Goal: Information Seeking & Learning: Get advice/opinions

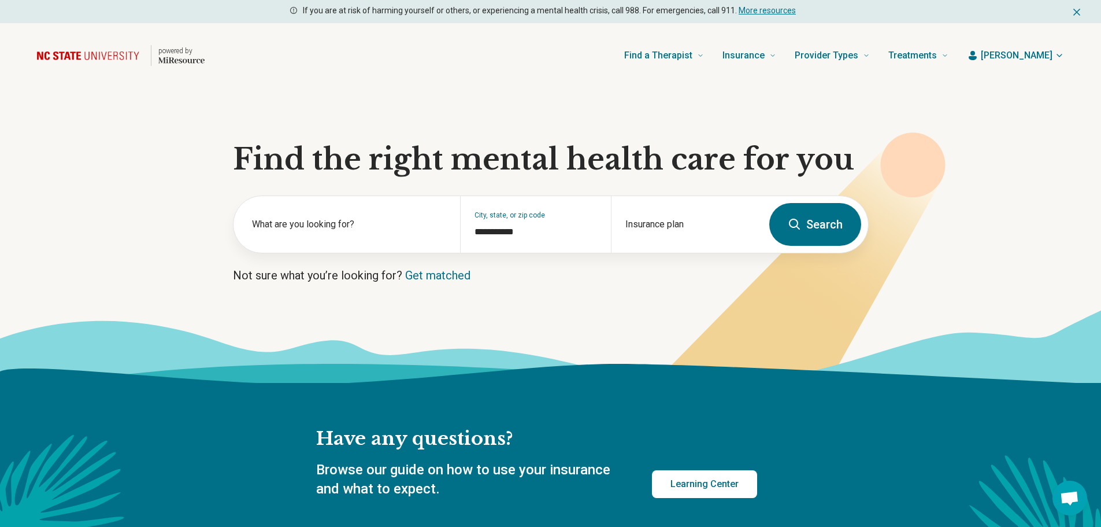
click at [802, 217] on icon at bounding box center [795, 224] width 14 height 14
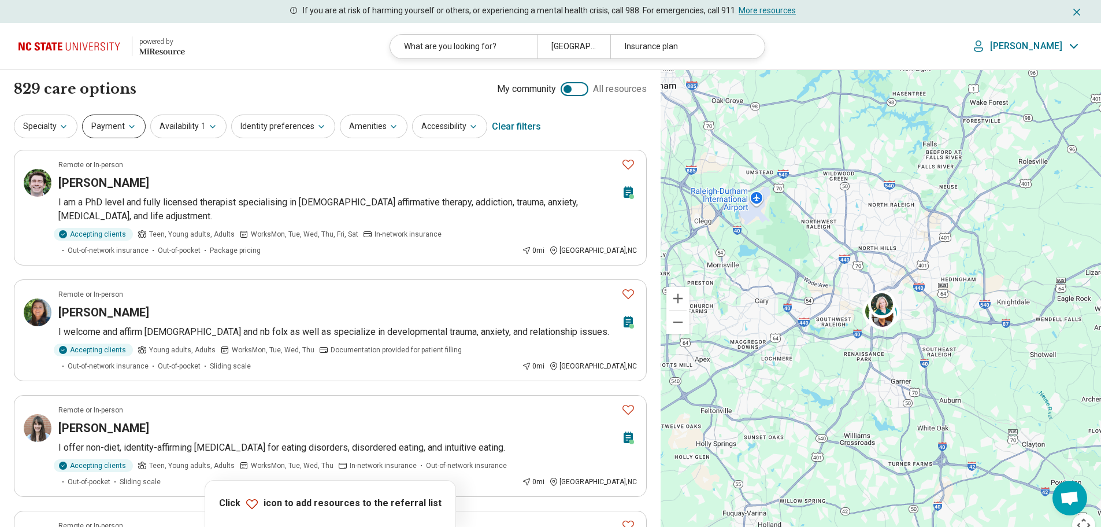
click at [117, 125] on button "Payment" at bounding box center [114, 126] width 64 height 24
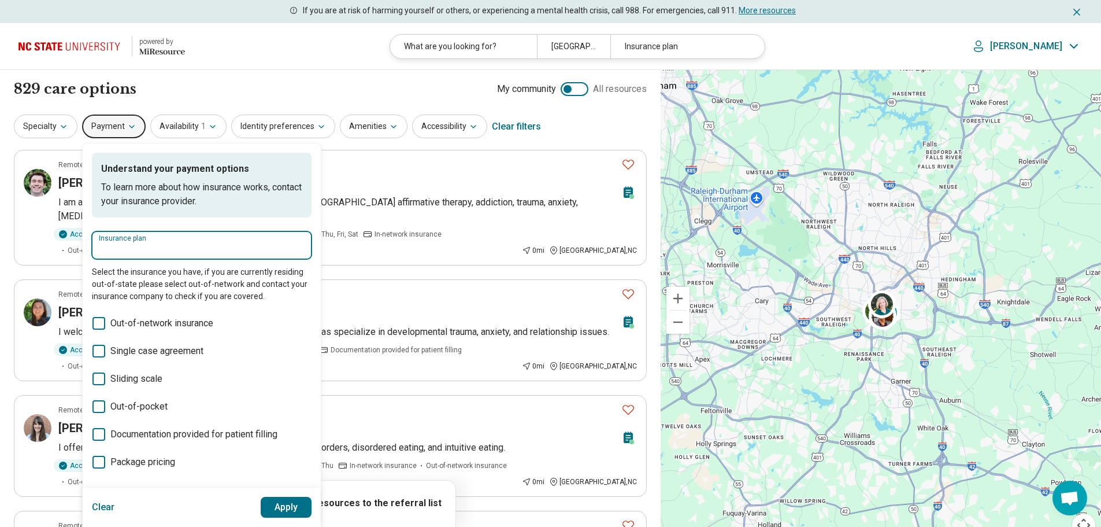
click at [139, 245] on input "Insurance plan" at bounding box center [202, 249] width 206 height 14
click at [136, 276] on div "Medcost" at bounding box center [127, 280] width 70 height 23
type input "*******"
click at [285, 506] on button "Apply" at bounding box center [286, 507] width 51 height 21
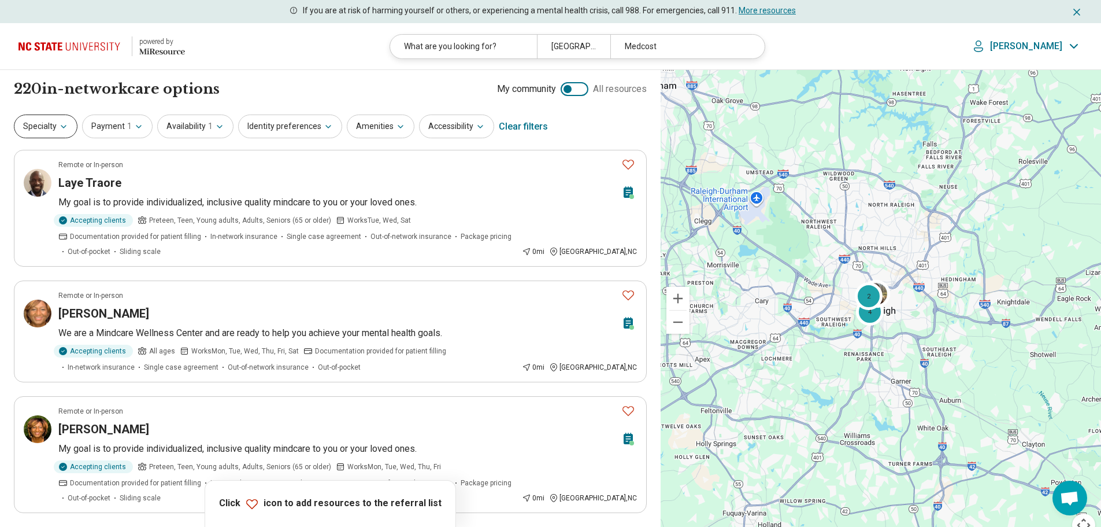
click at [53, 122] on button "Specialty" at bounding box center [46, 126] width 64 height 24
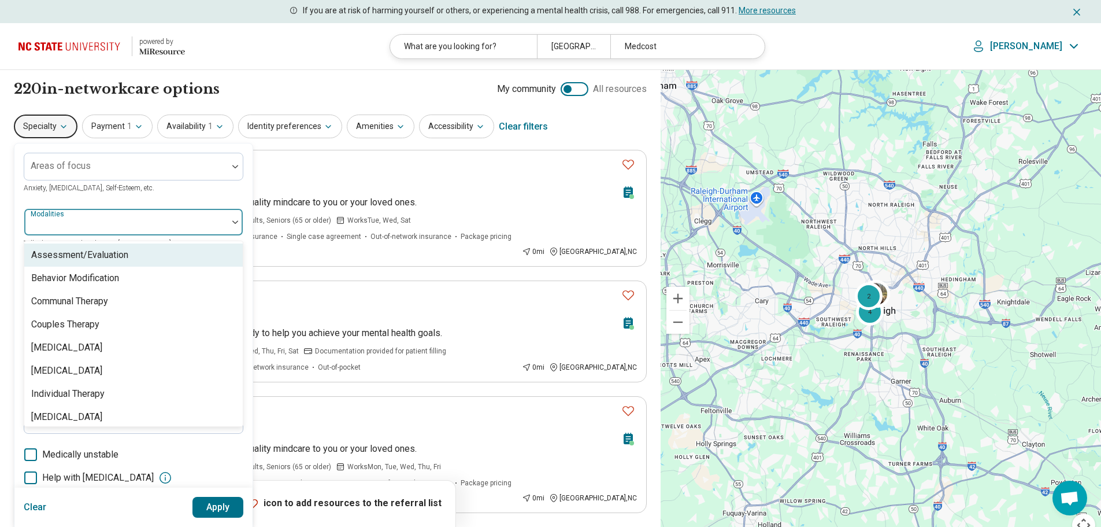
click at [76, 221] on div at bounding box center [126, 226] width 194 height 16
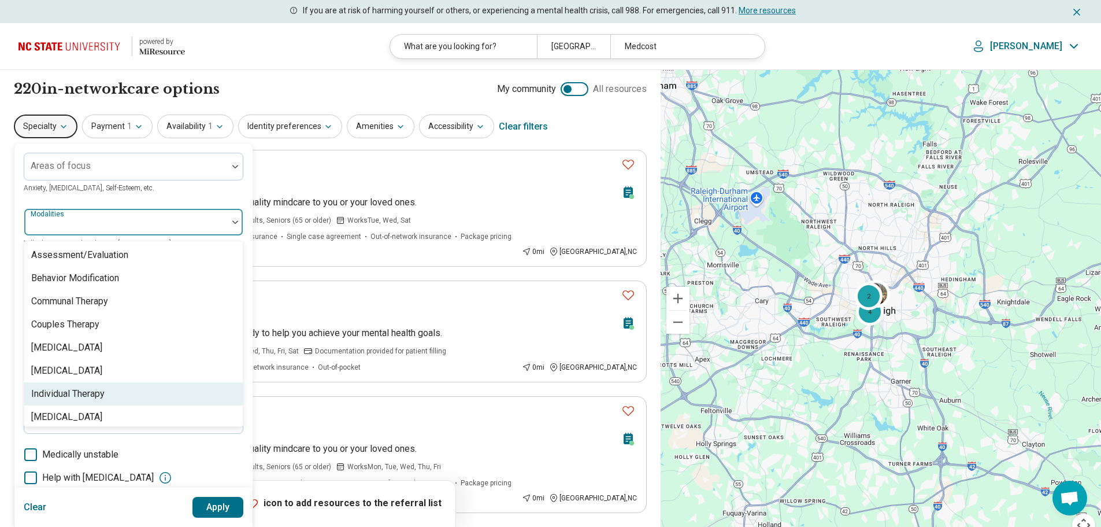
click at [80, 389] on div "Individual Therapy" at bounding box center [67, 394] width 73 height 14
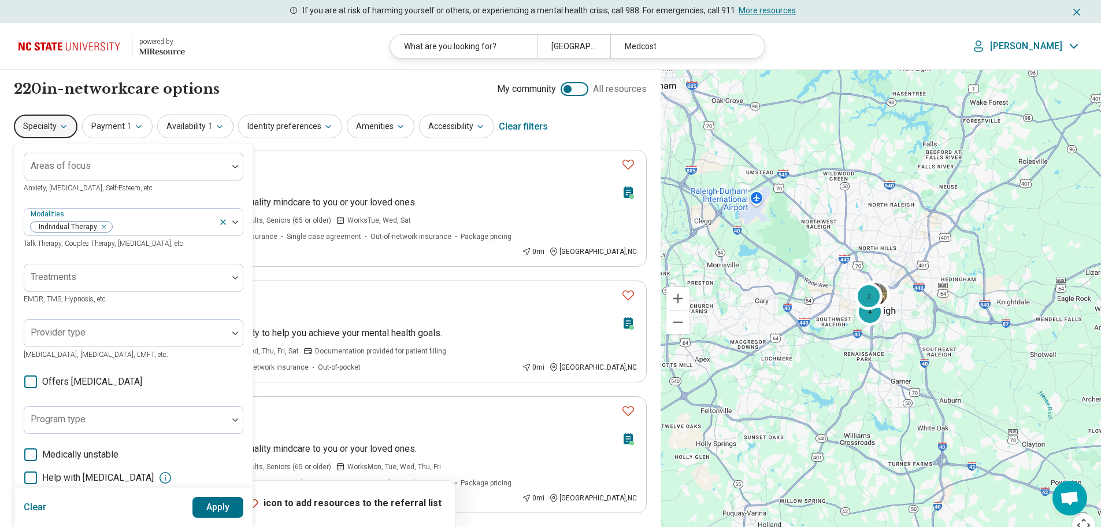
click at [212, 501] on button "Apply" at bounding box center [217, 507] width 51 height 21
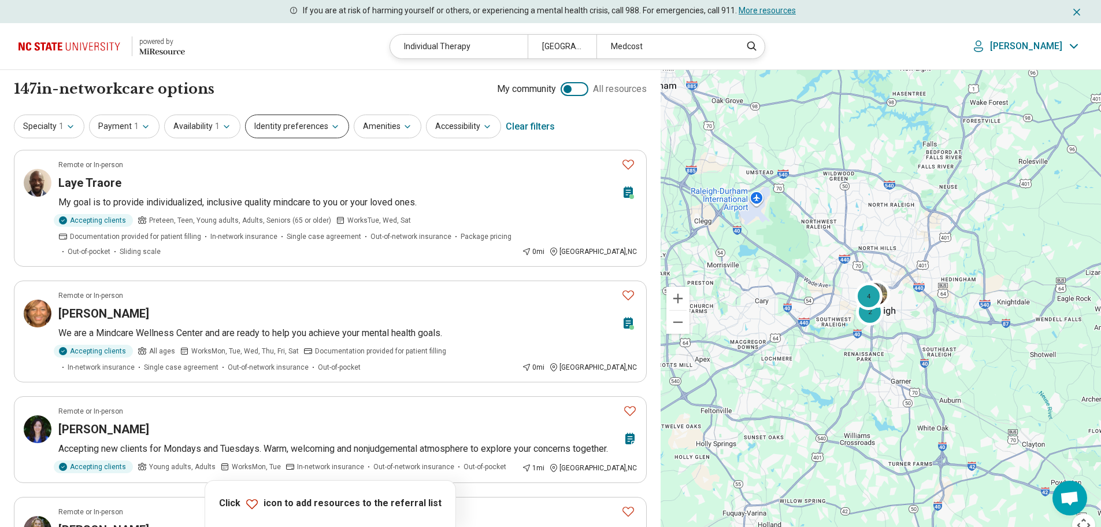
click at [273, 125] on button "Identity preferences" at bounding box center [297, 126] width 104 height 24
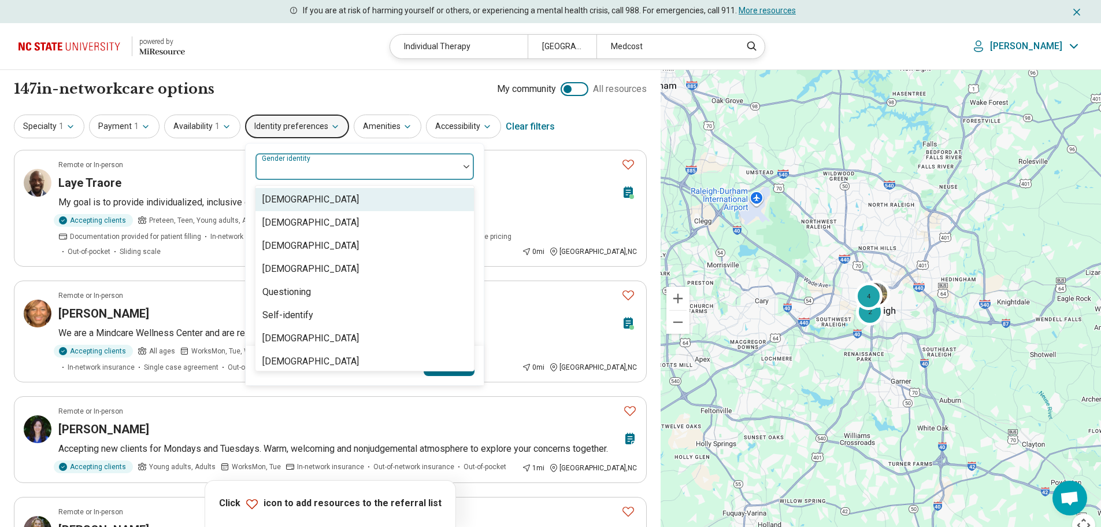
click at [290, 168] on div "Gender identity" at bounding box center [365, 167] width 220 height 28
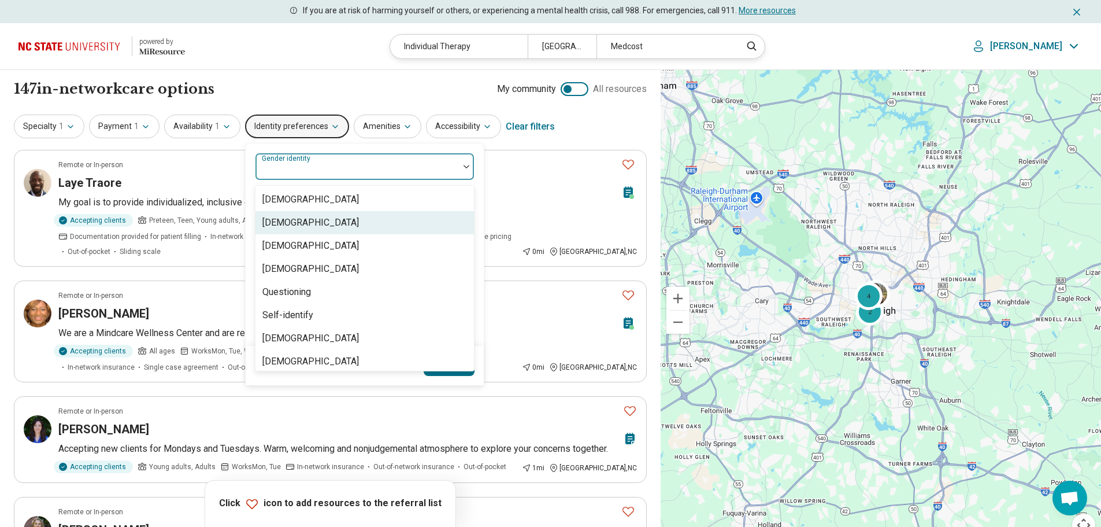
click at [296, 224] on div "[DEMOGRAPHIC_DATA]" at bounding box center [310, 223] width 97 height 14
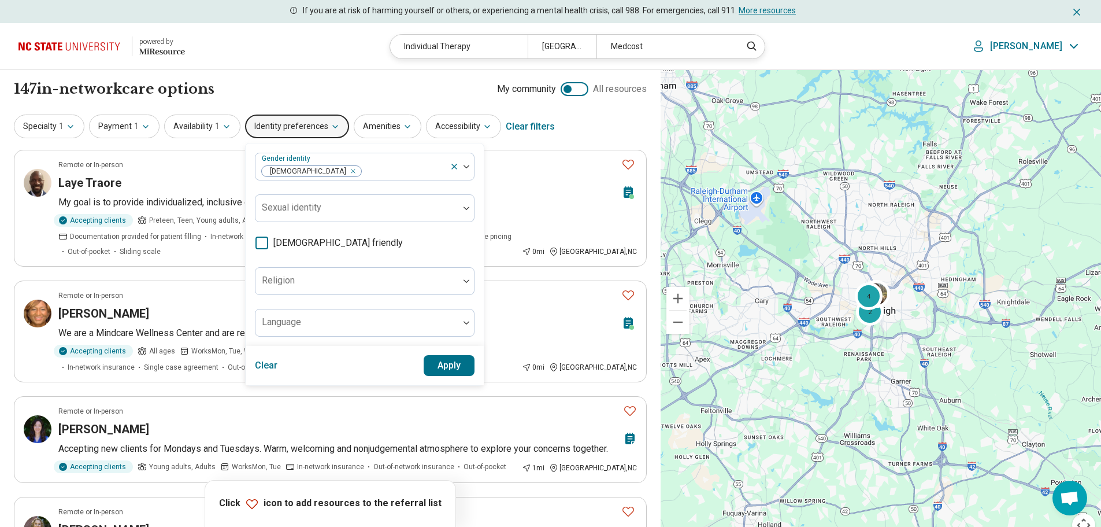
click at [441, 363] on button "Apply" at bounding box center [449, 365] width 51 height 21
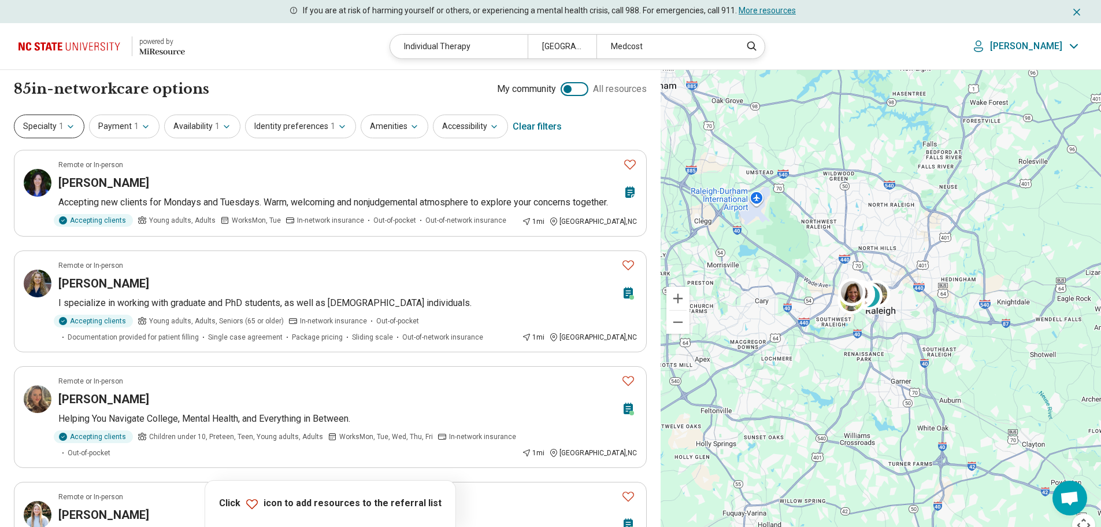
click at [39, 129] on button "Specialty 1" at bounding box center [49, 126] width 71 height 24
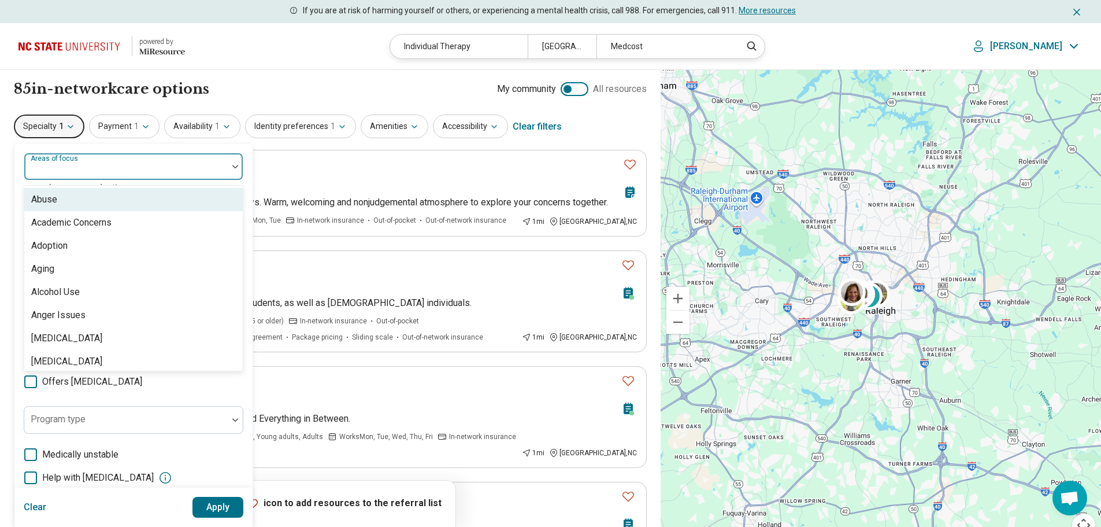
click at [62, 173] on div at bounding box center [126, 171] width 194 height 16
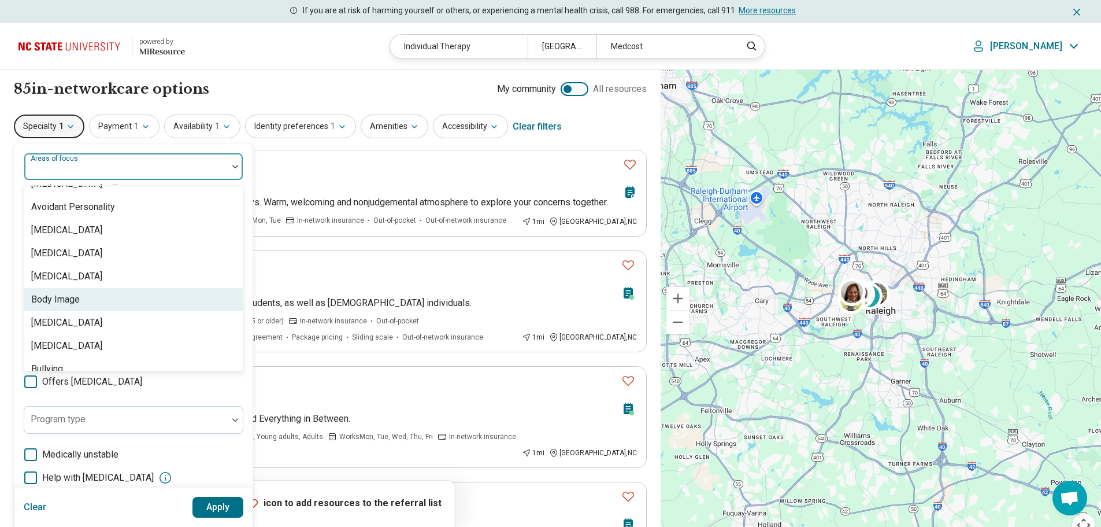
click at [73, 300] on div "Body Image" at bounding box center [55, 299] width 49 height 14
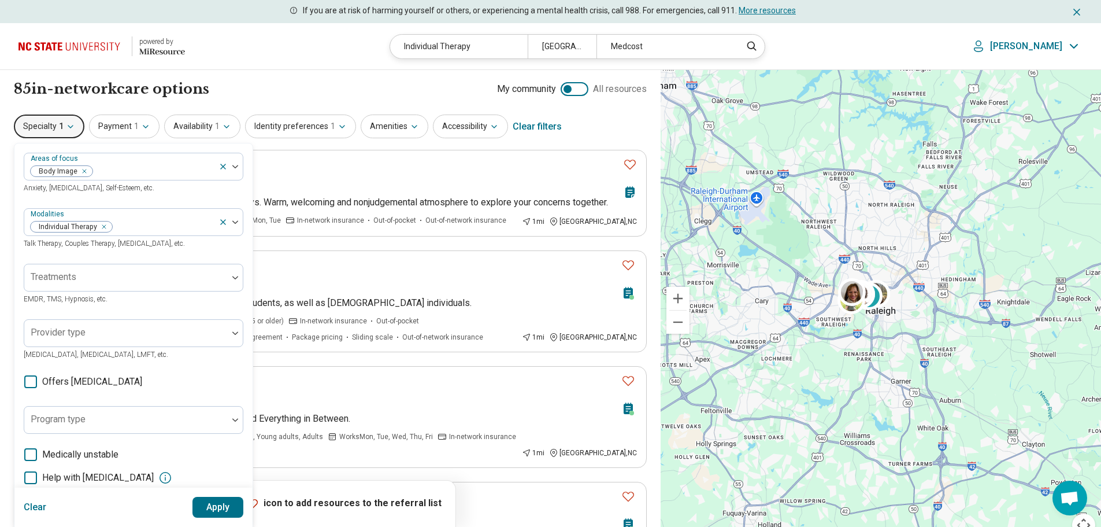
click at [212, 501] on button "Apply" at bounding box center [217, 507] width 51 height 21
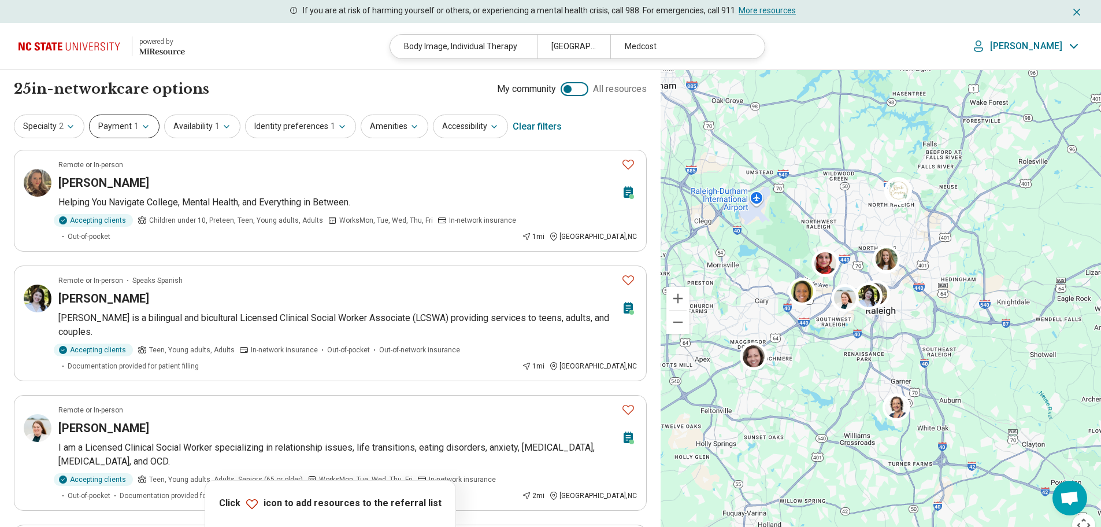
click at [118, 129] on button "Payment 1" at bounding box center [124, 126] width 71 height 24
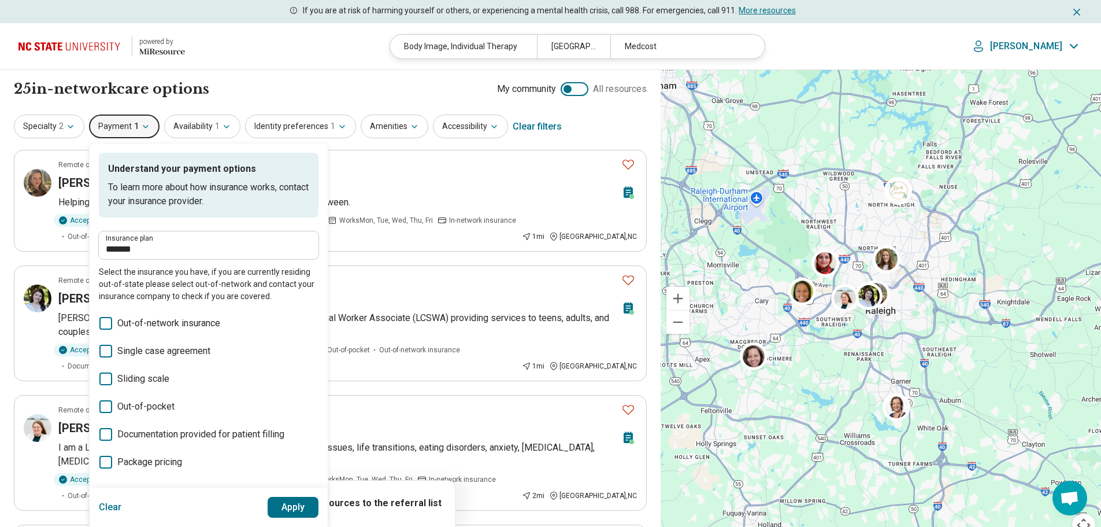
click at [228, 88] on div "25 in-network care options 25 in-network provider s My community All resources" at bounding box center [330, 89] width 633 height 20
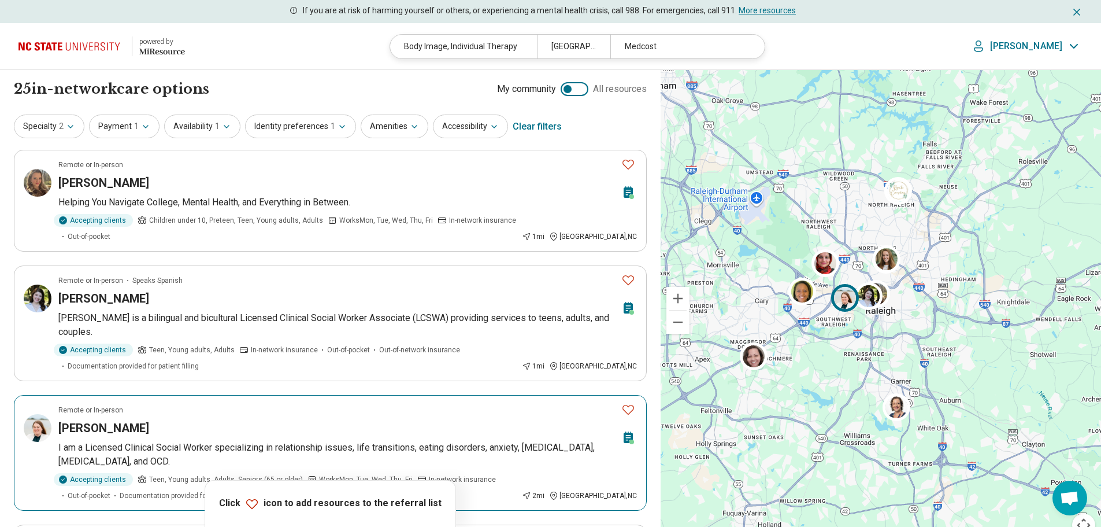
click at [629, 402] on icon "Favorite" at bounding box center [628, 409] width 14 height 14
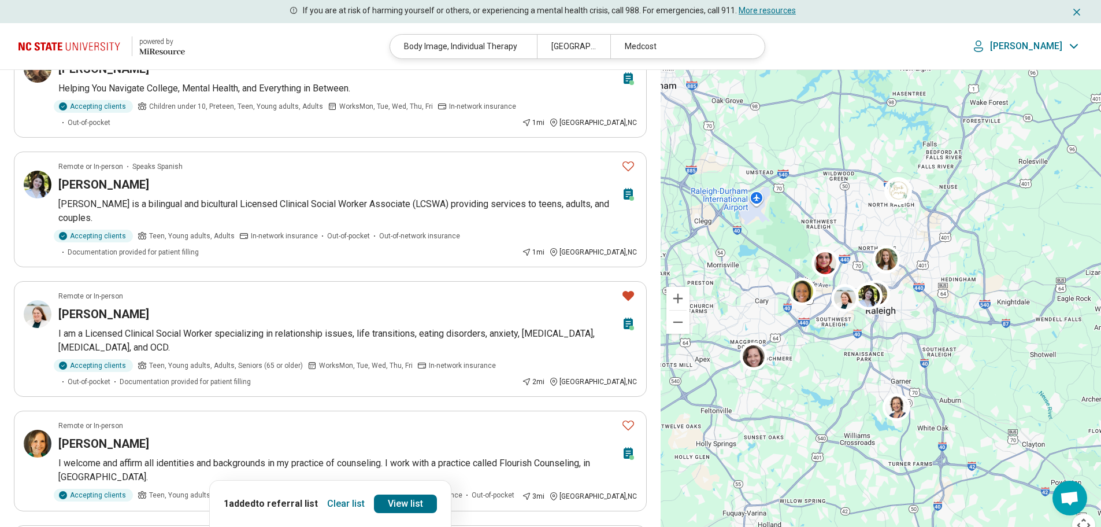
scroll to position [116, 0]
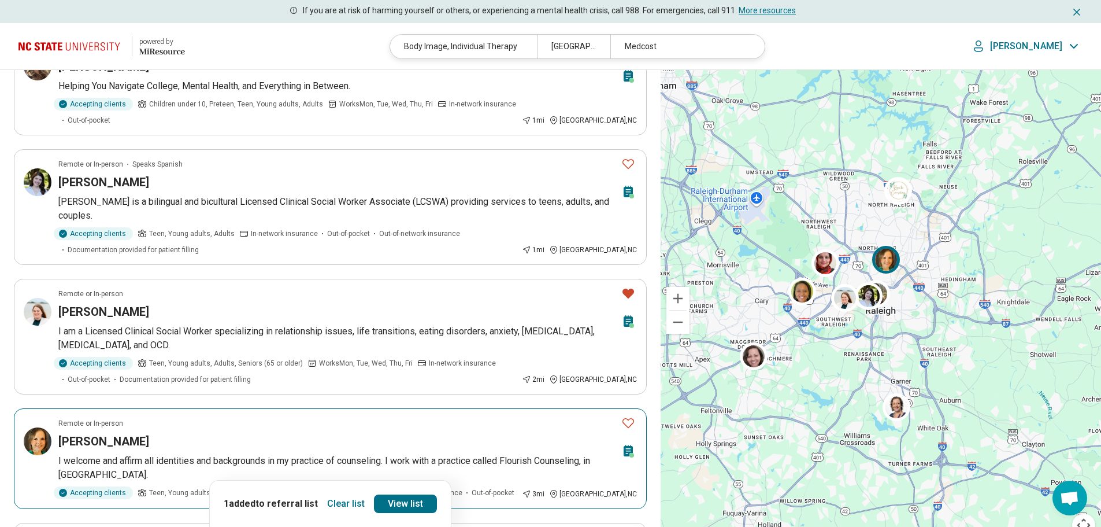
click at [627, 416] on icon "Favorite" at bounding box center [628, 423] width 14 height 14
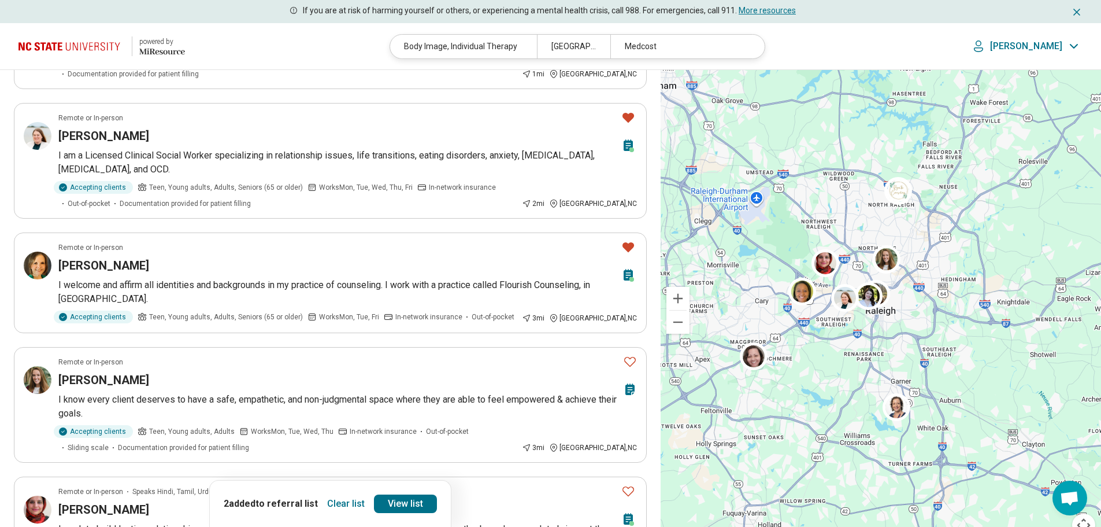
scroll to position [294, 0]
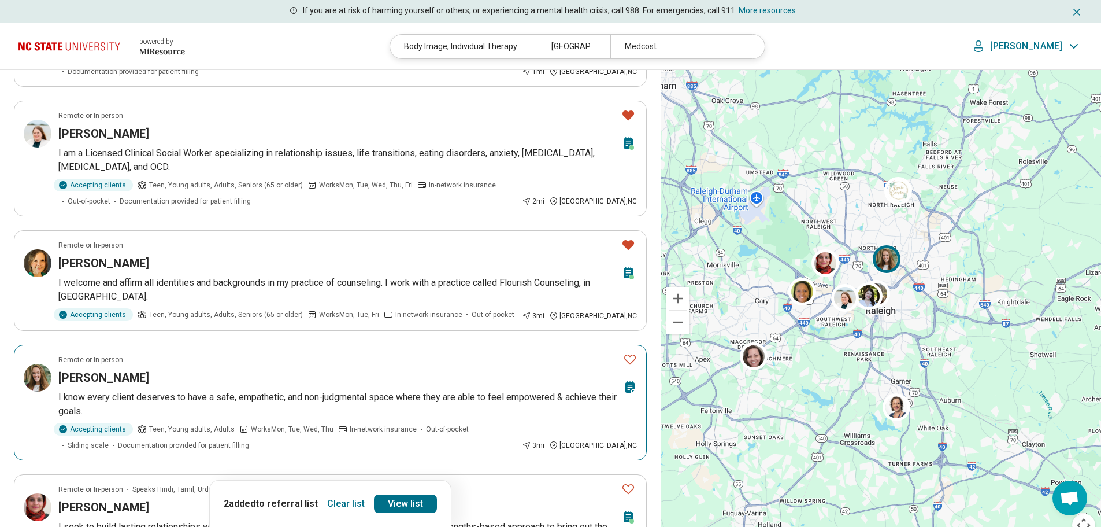
click at [629, 352] on icon "Favorite" at bounding box center [630, 359] width 14 height 14
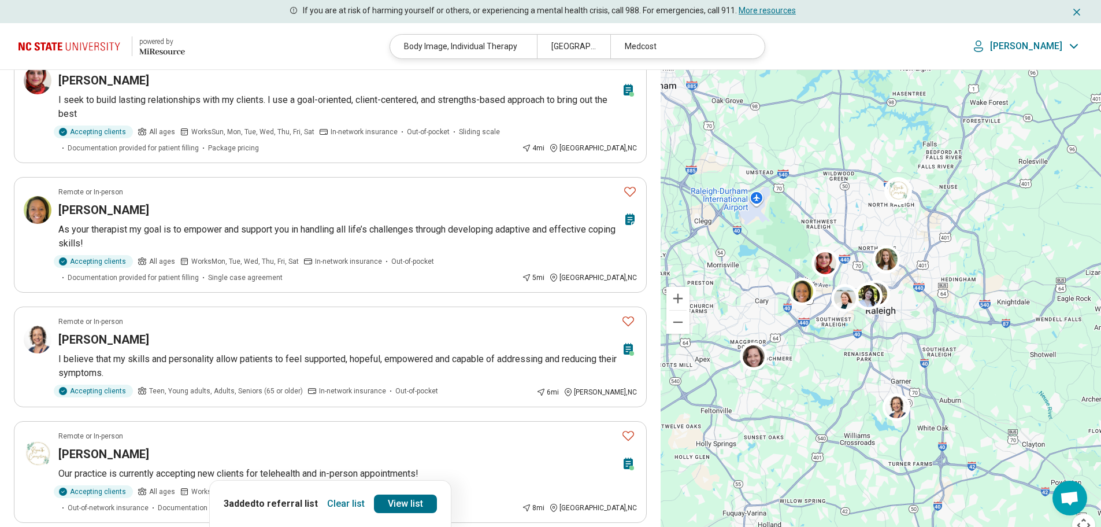
scroll to position [723, 0]
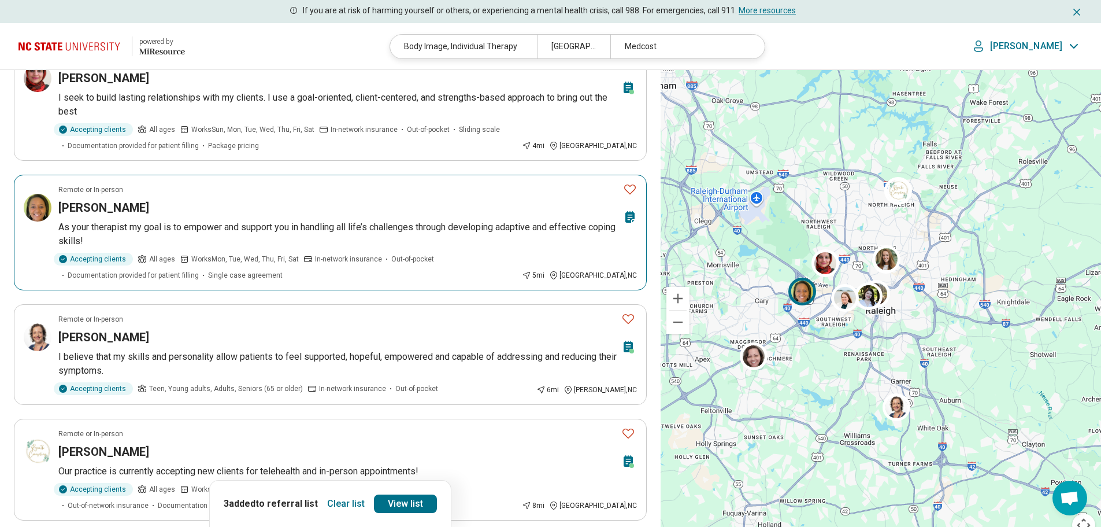
click at [627, 182] on icon "Favorite" at bounding box center [630, 189] width 14 height 14
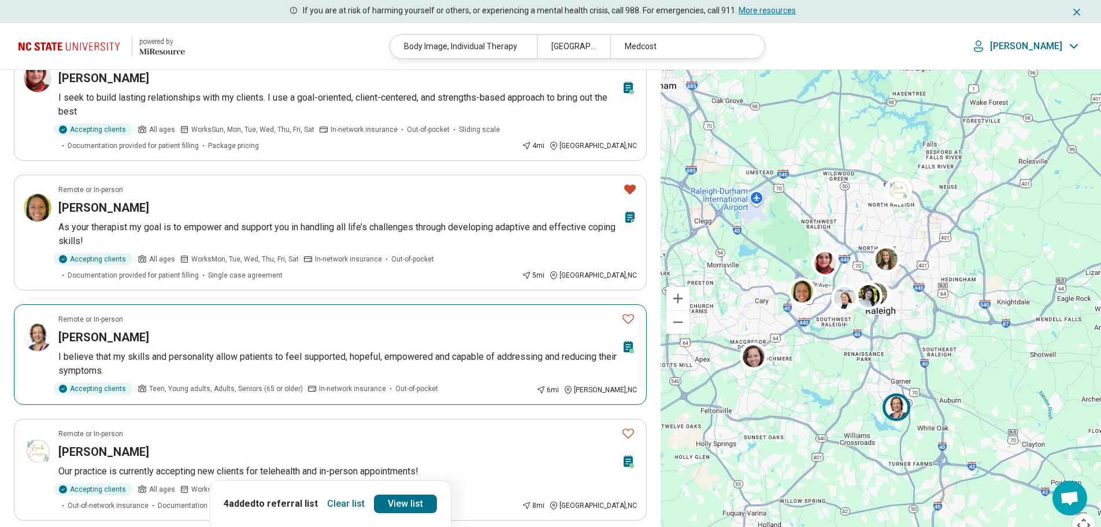
click at [625, 312] on icon "Favorite" at bounding box center [628, 319] width 14 height 14
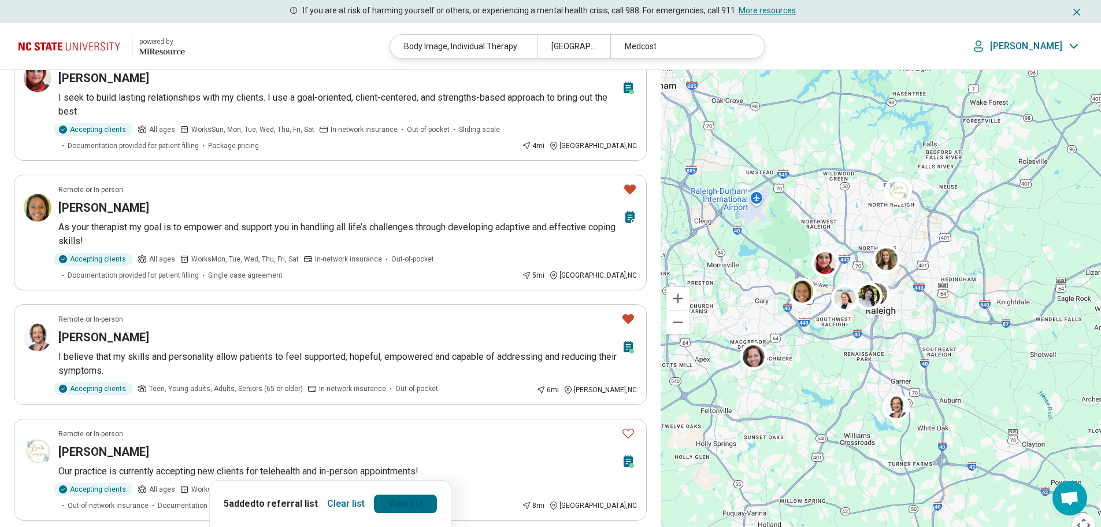
click at [408, 503] on link "View list" at bounding box center [405, 503] width 63 height 18
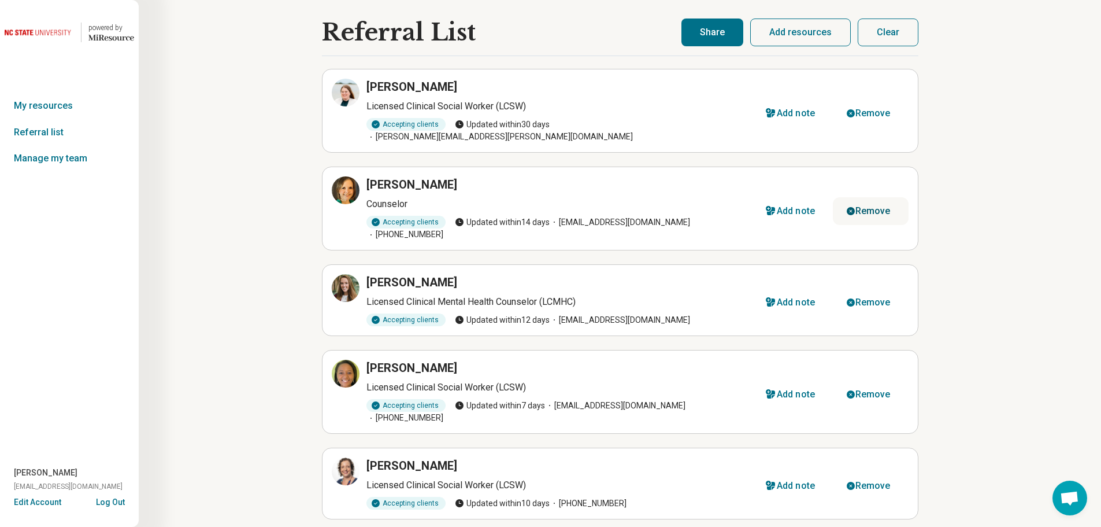
click at [850, 109] on icon "button" at bounding box center [851, 113] width 8 height 8
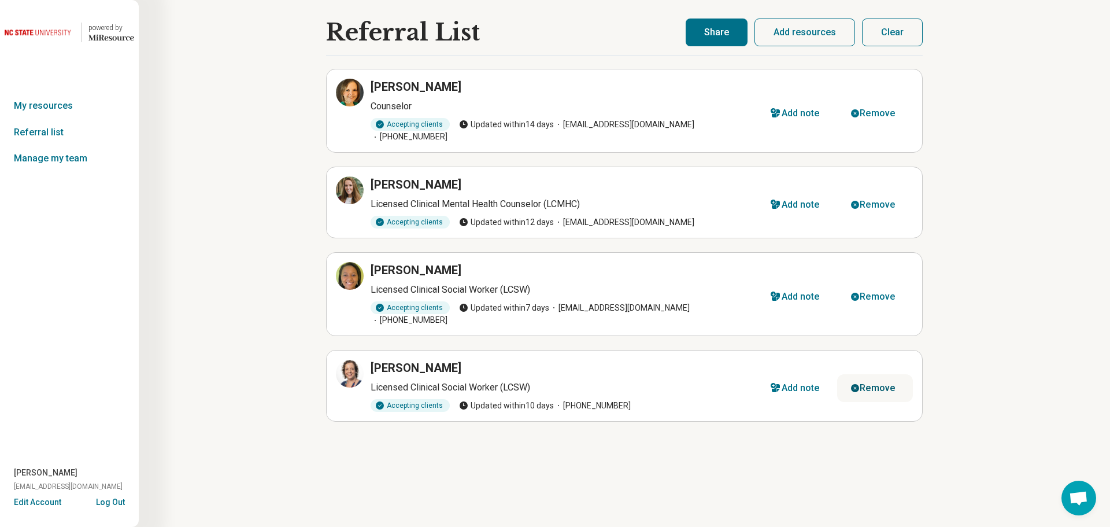
click at [856, 383] on icon "button" at bounding box center [854, 387] width 9 height 9
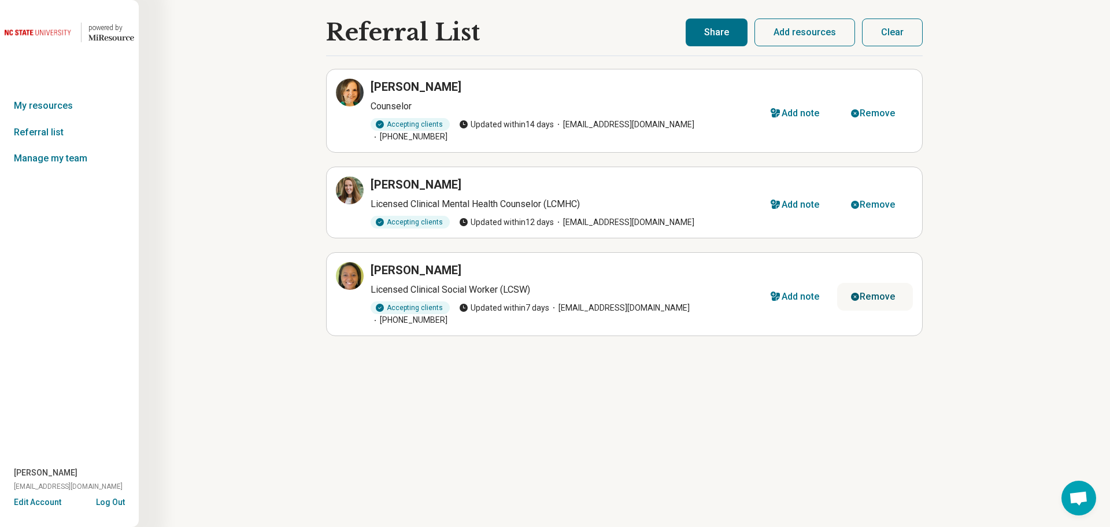
click at [854, 292] on icon "button" at bounding box center [855, 296] width 8 height 8
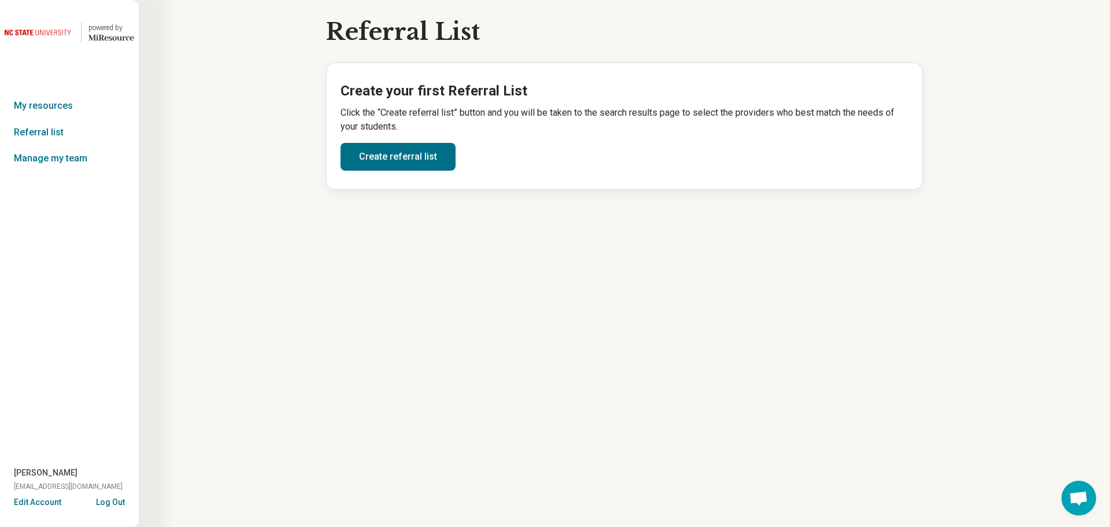
click at [72, 28] on img at bounding box center [39, 32] width 69 height 28
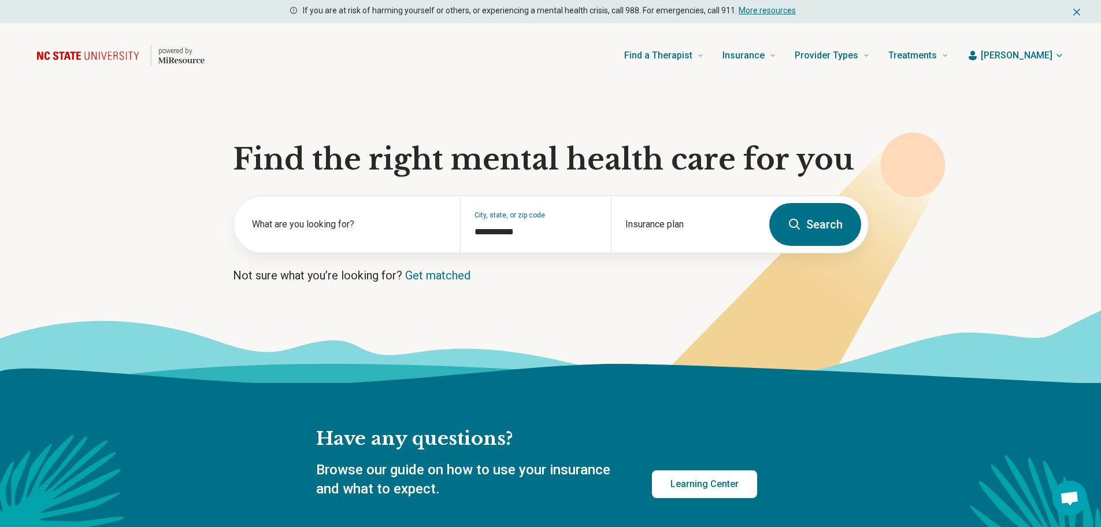
click at [817, 219] on button "Search" at bounding box center [815, 224] width 92 height 43
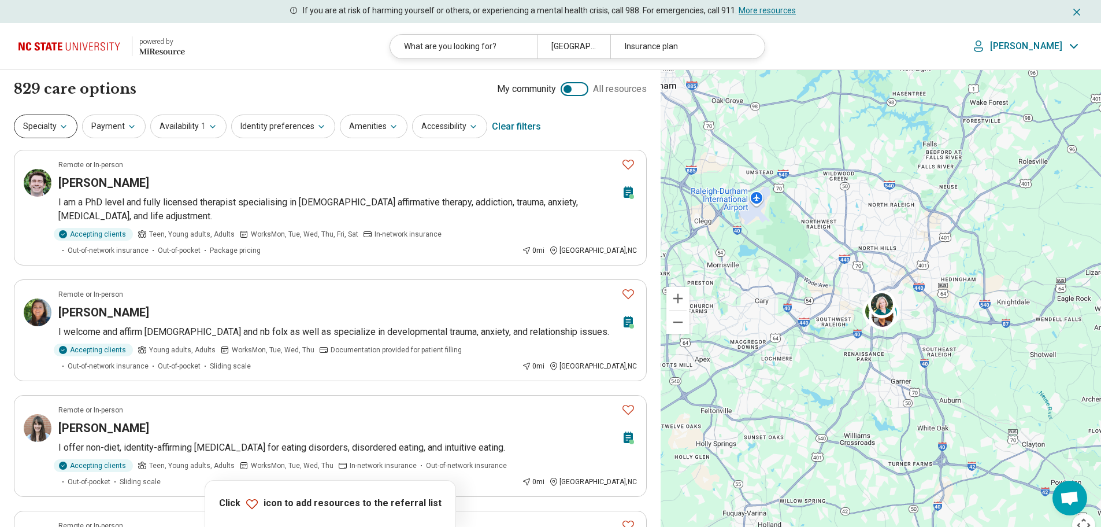
click at [39, 122] on button "Specialty" at bounding box center [46, 126] width 64 height 24
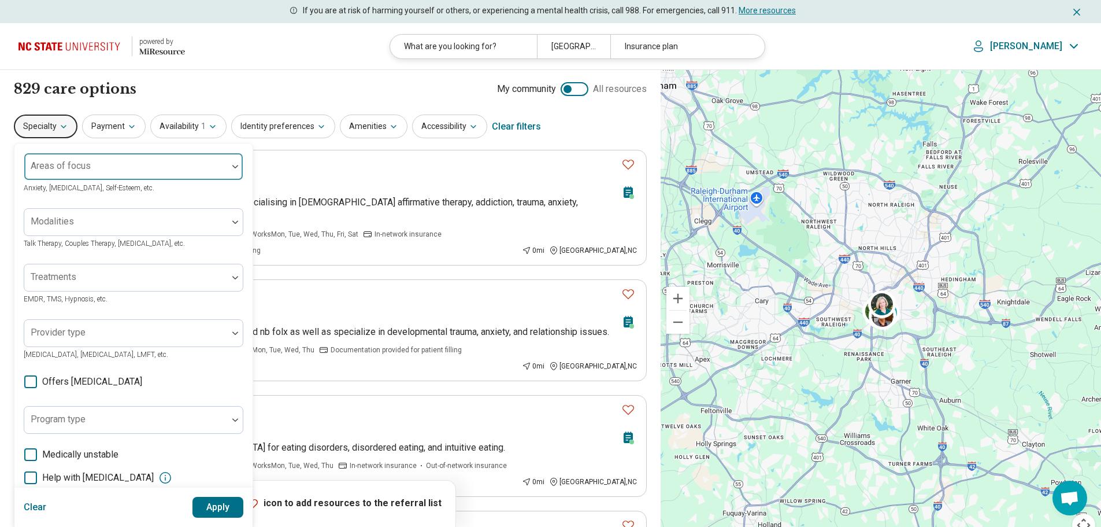
click at [60, 171] on div "Areas of focus" at bounding box center [134, 167] width 220 height 28
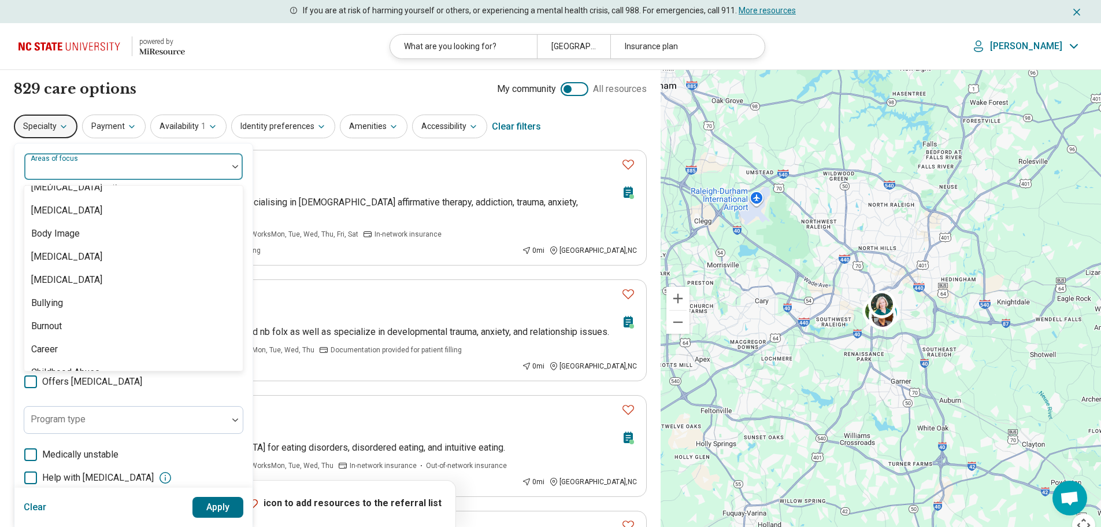
scroll to position [351, 0]
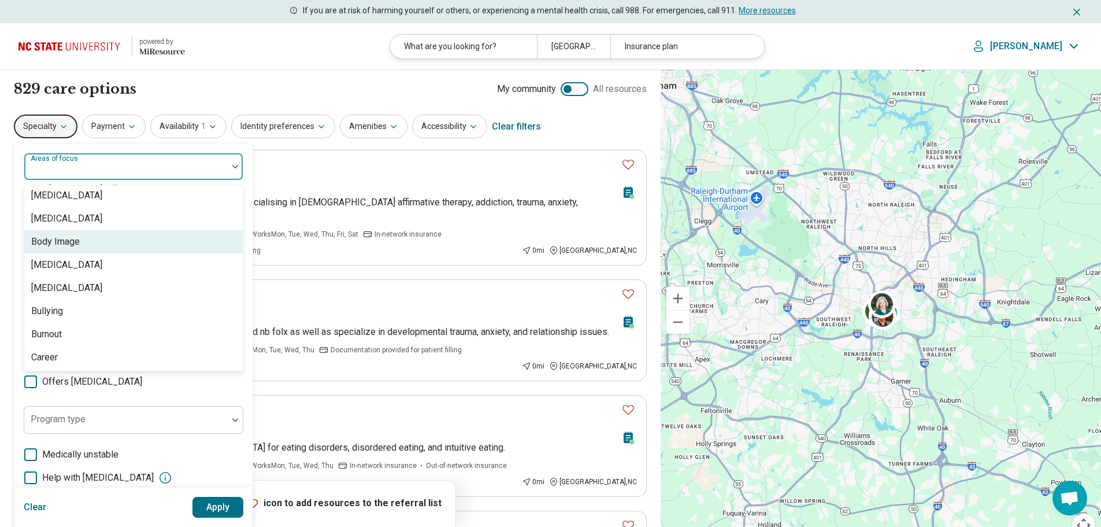
click at [87, 239] on div "Body Image" at bounding box center [133, 241] width 218 height 23
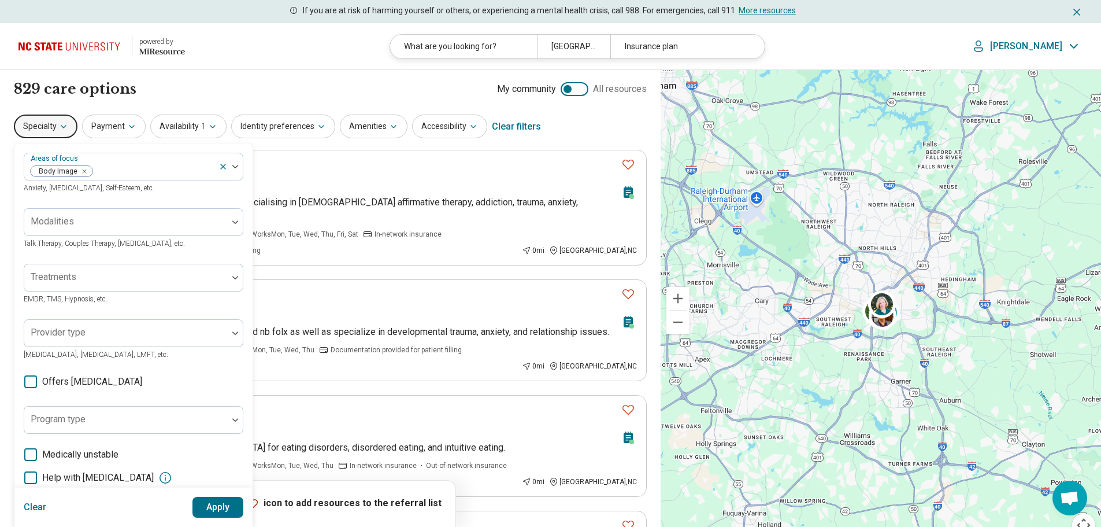
click at [214, 509] on button "Apply" at bounding box center [217, 507] width 51 height 21
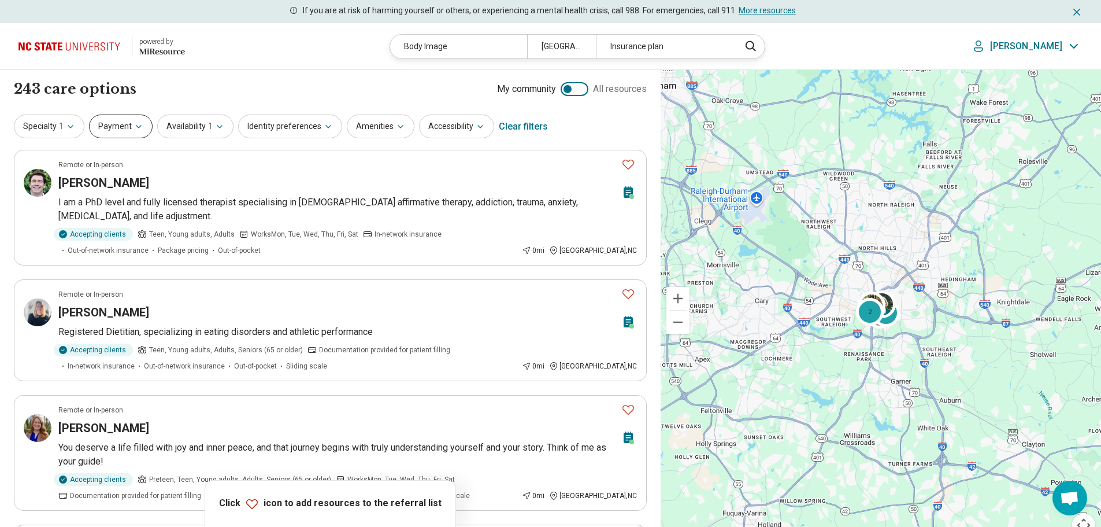
click at [109, 131] on button "Payment" at bounding box center [121, 126] width 64 height 24
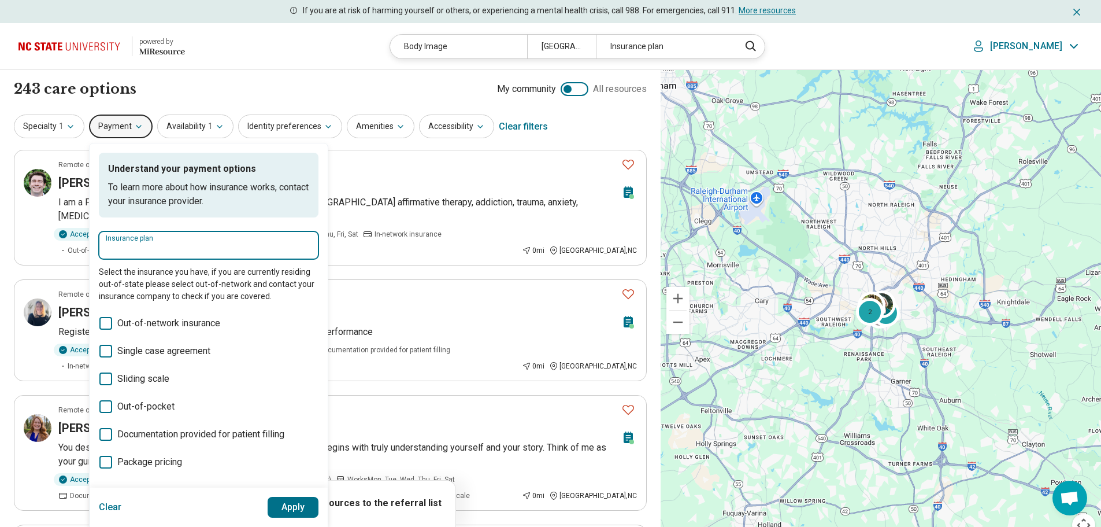
click at [129, 249] on input "Insurance plan" at bounding box center [209, 249] width 206 height 14
type input "*******"
click at [283, 506] on button "Apply" at bounding box center [293, 507] width 51 height 21
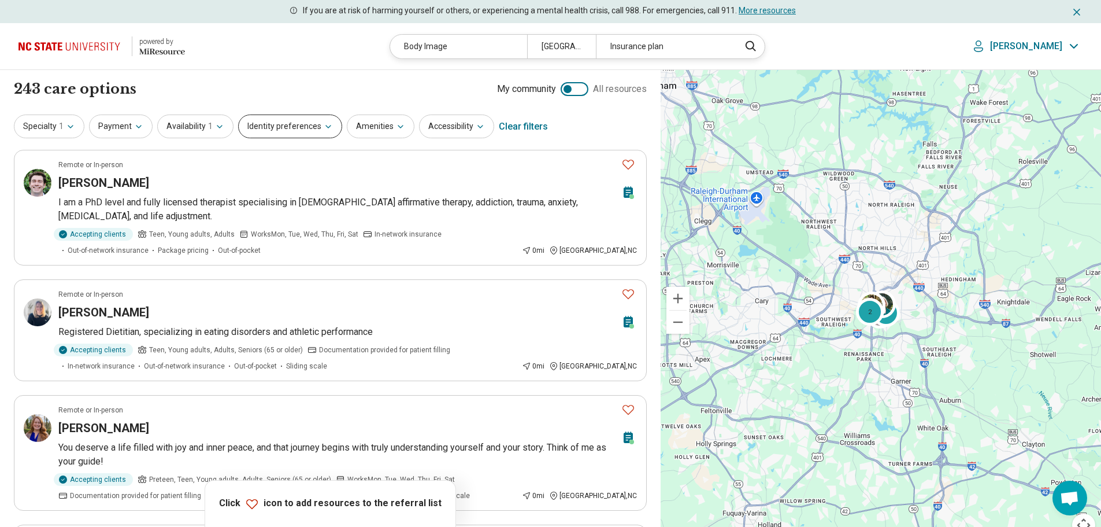
click at [292, 127] on button "Identity preferences" at bounding box center [290, 126] width 104 height 24
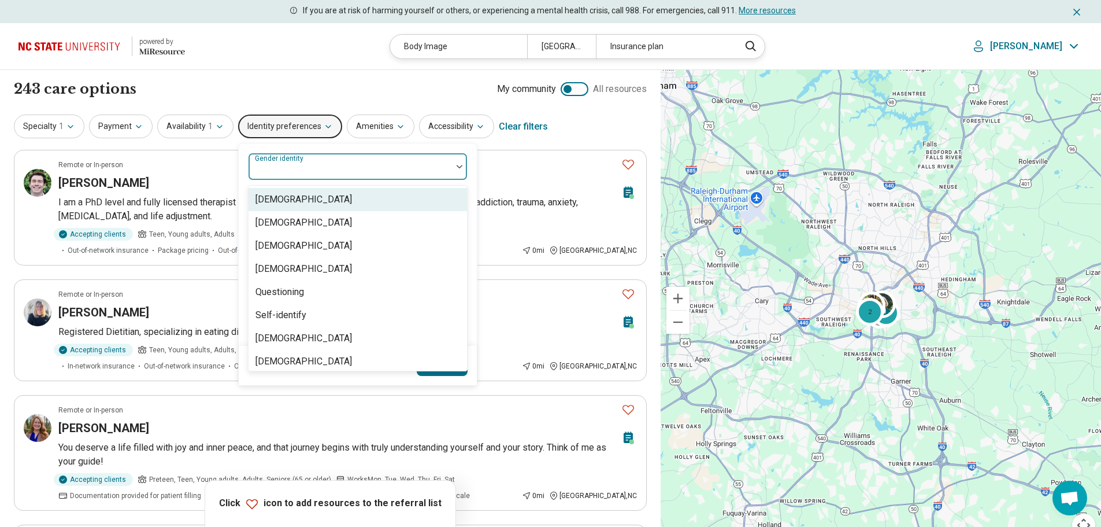
click at [303, 167] on div "Gender identity" at bounding box center [358, 167] width 220 height 28
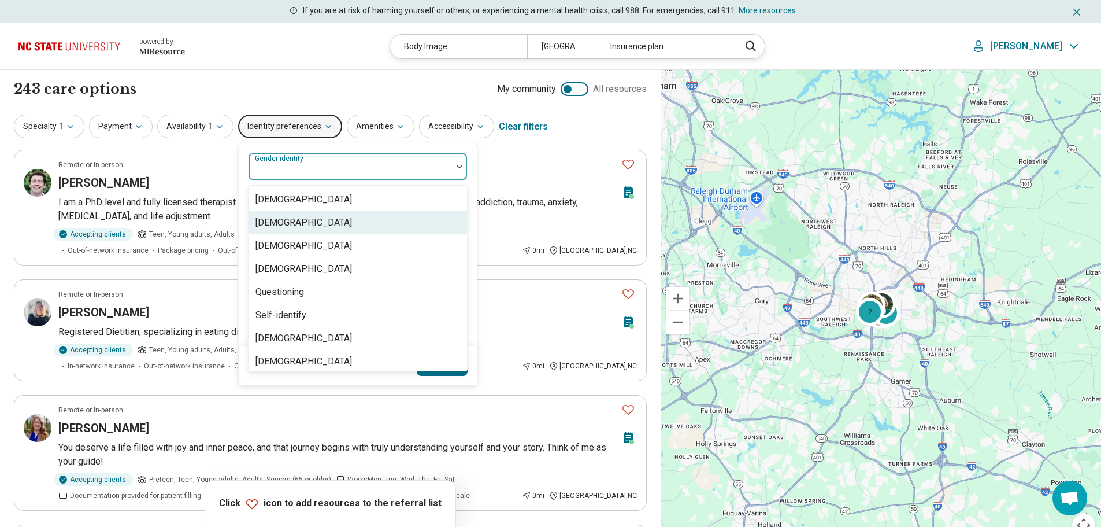
click at [308, 224] on div "[DEMOGRAPHIC_DATA]" at bounding box center [303, 223] width 97 height 14
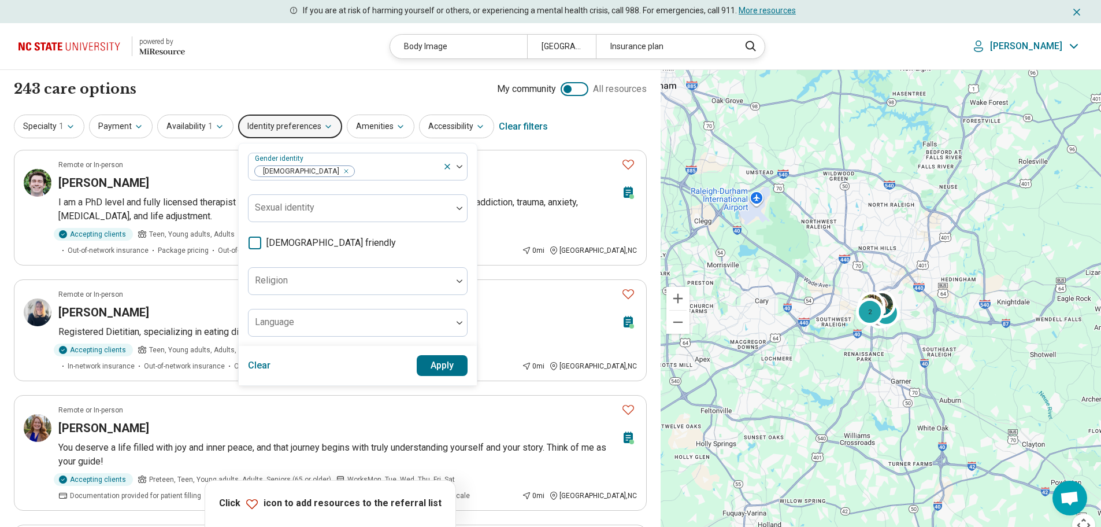
click at [438, 370] on button "Apply" at bounding box center [442, 365] width 51 height 21
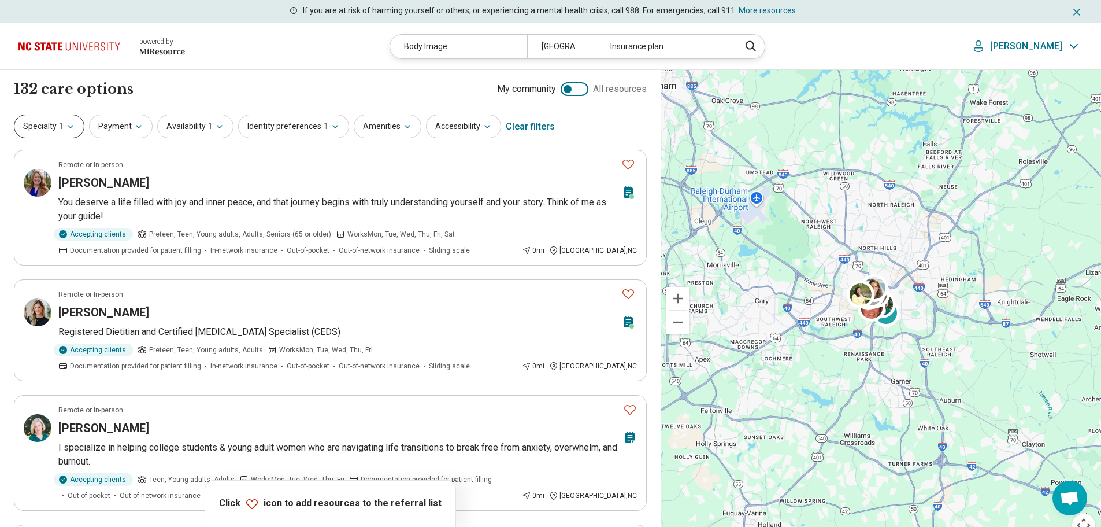
click at [40, 121] on button "Specialty 1" at bounding box center [49, 126] width 71 height 24
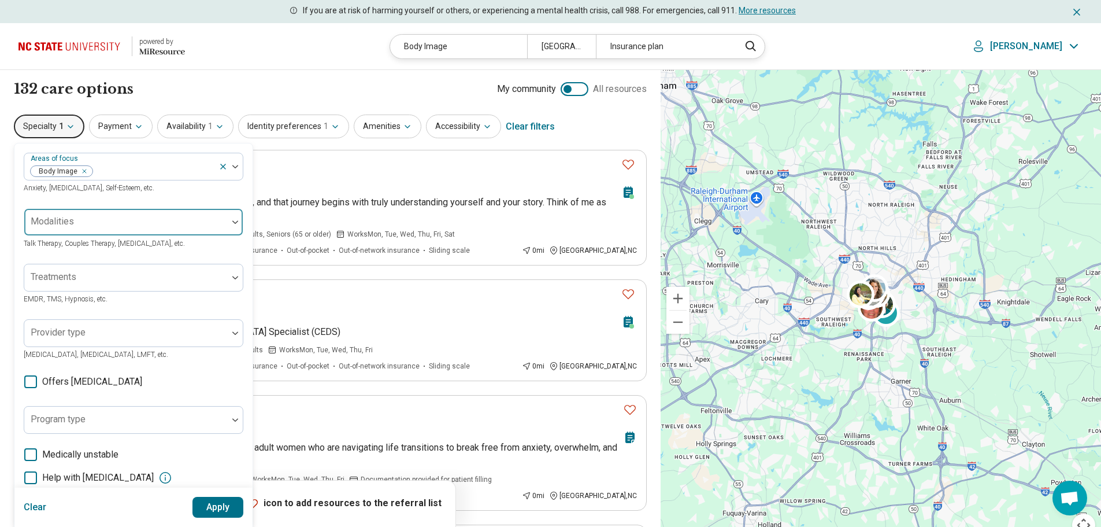
click at [69, 216] on div "Modalities" at bounding box center [134, 222] width 220 height 28
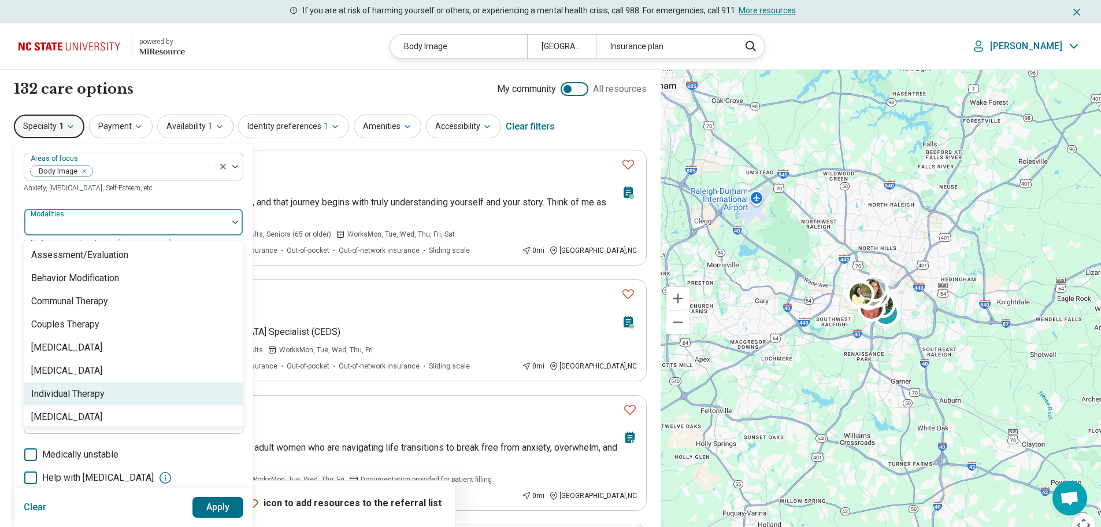
click at [98, 394] on div "Individual Therapy" at bounding box center [67, 394] width 73 height 14
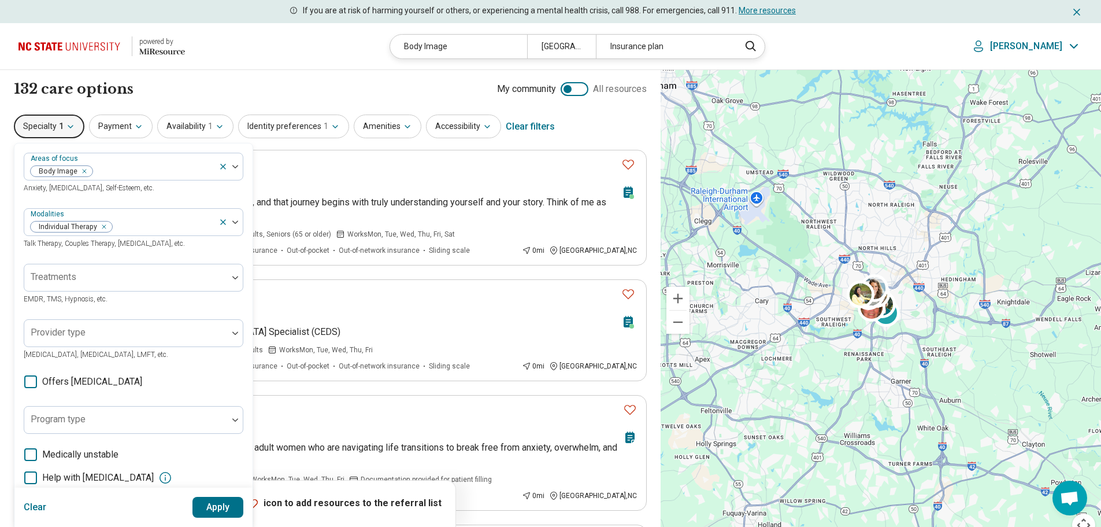
click at [219, 499] on button "Apply" at bounding box center [217, 507] width 51 height 21
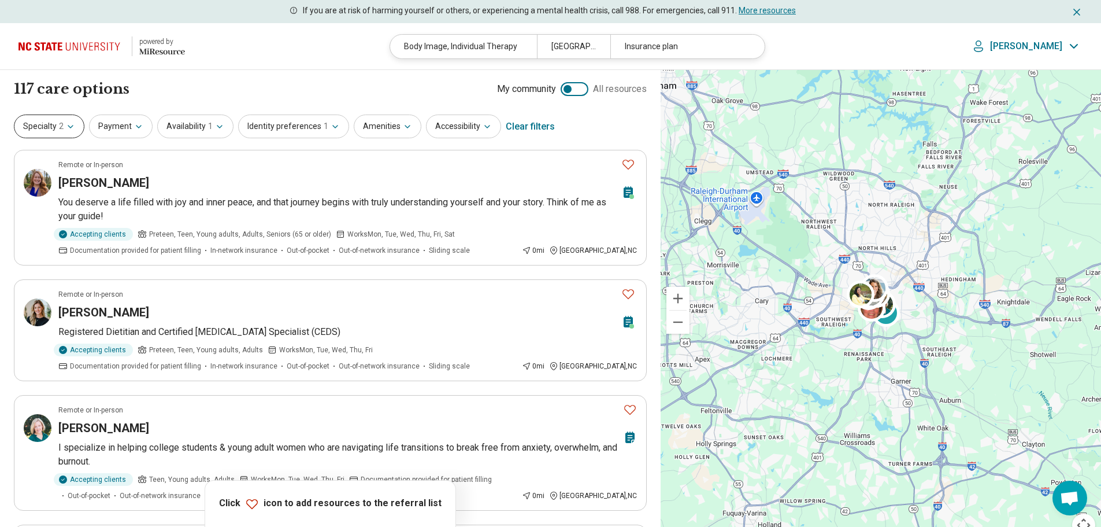
click at [65, 132] on button "Specialty 2" at bounding box center [49, 126] width 71 height 24
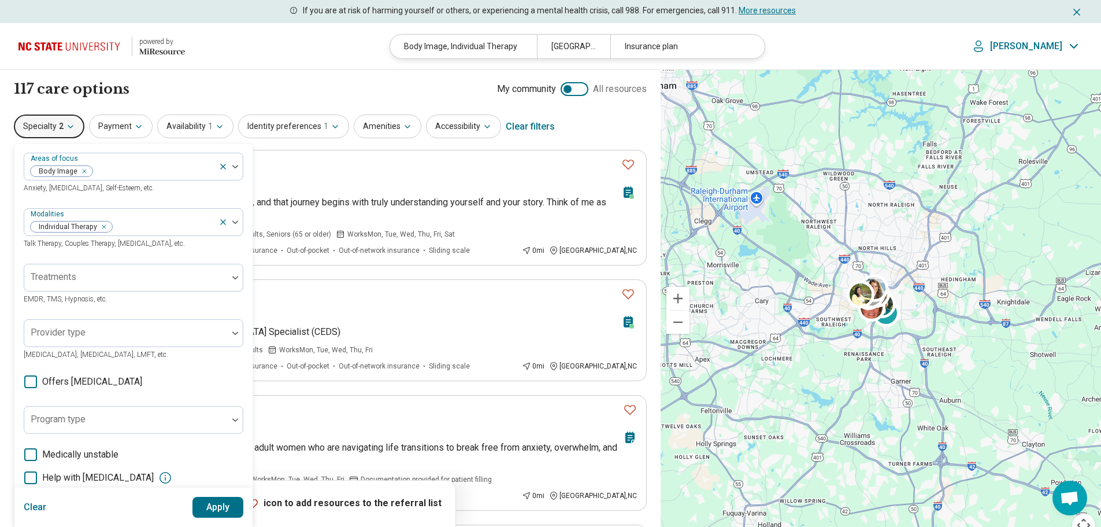
click at [218, 509] on button "Apply" at bounding box center [217, 507] width 51 height 21
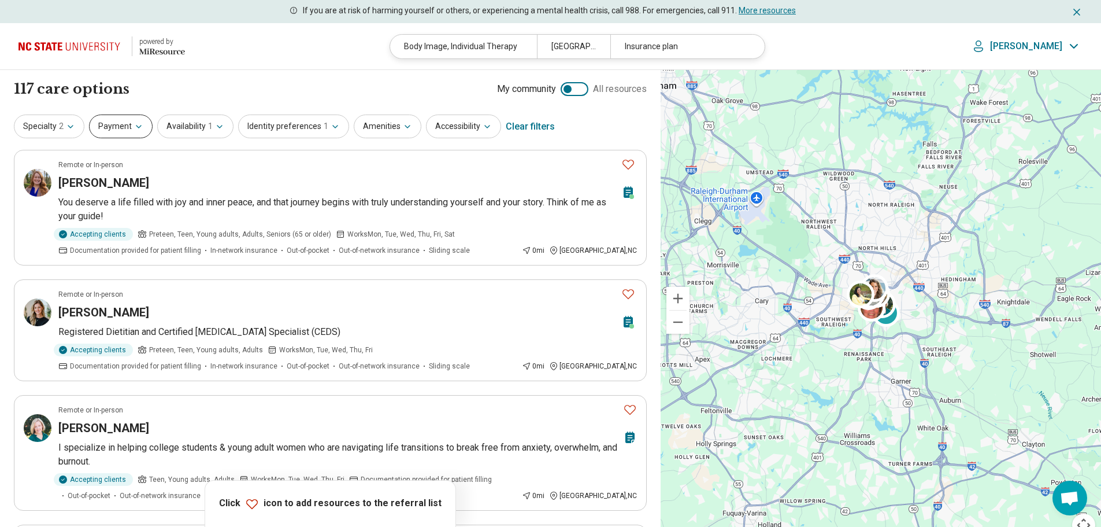
click at [121, 125] on button "Payment" at bounding box center [121, 126] width 64 height 24
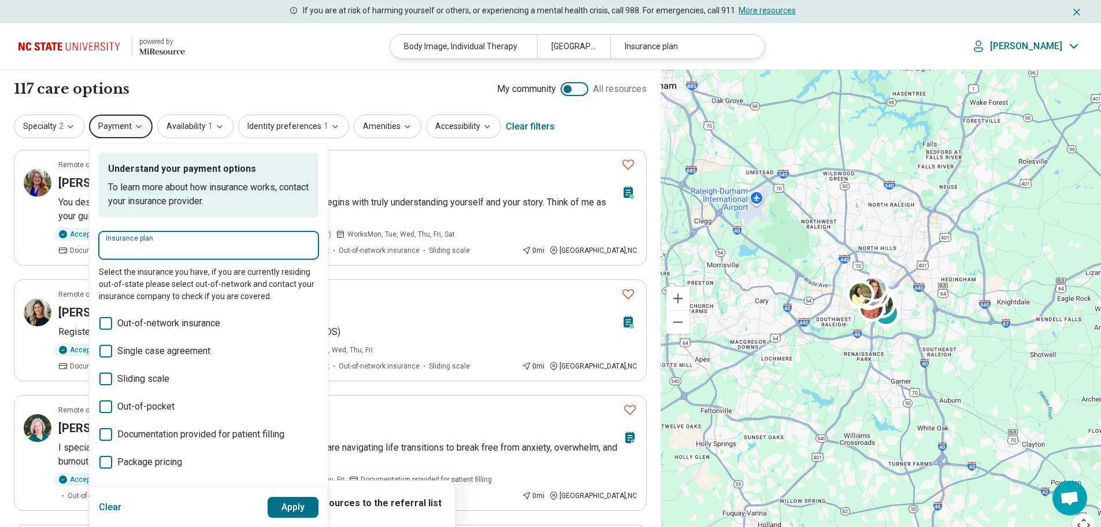
click at [145, 247] on input "Insurance plan" at bounding box center [209, 249] width 206 height 14
click at [142, 278] on div "Medcost" at bounding box center [133, 280] width 70 height 23
type input "*******"
click at [295, 507] on button "Apply" at bounding box center [293, 507] width 51 height 21
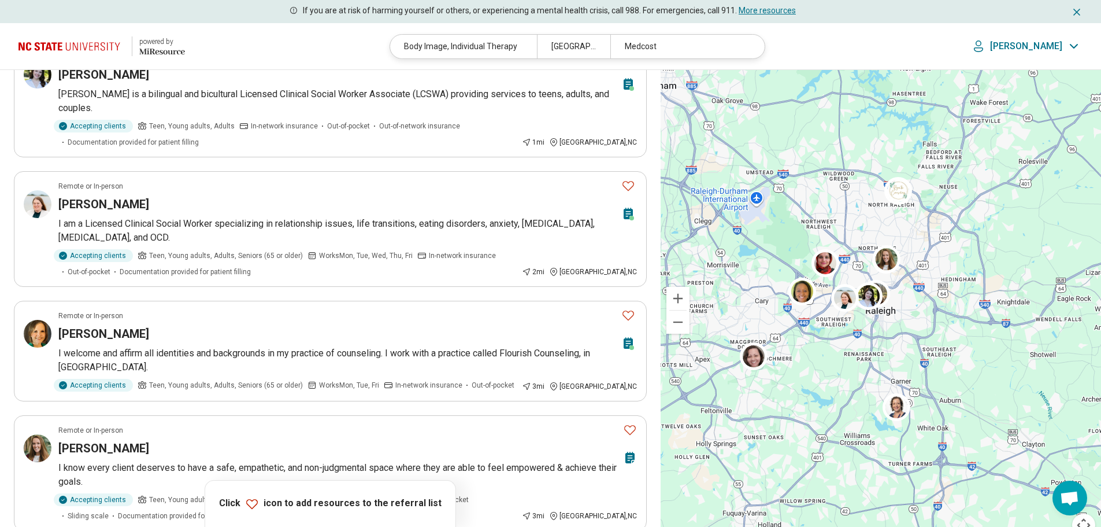
scroll to position [226, 0]
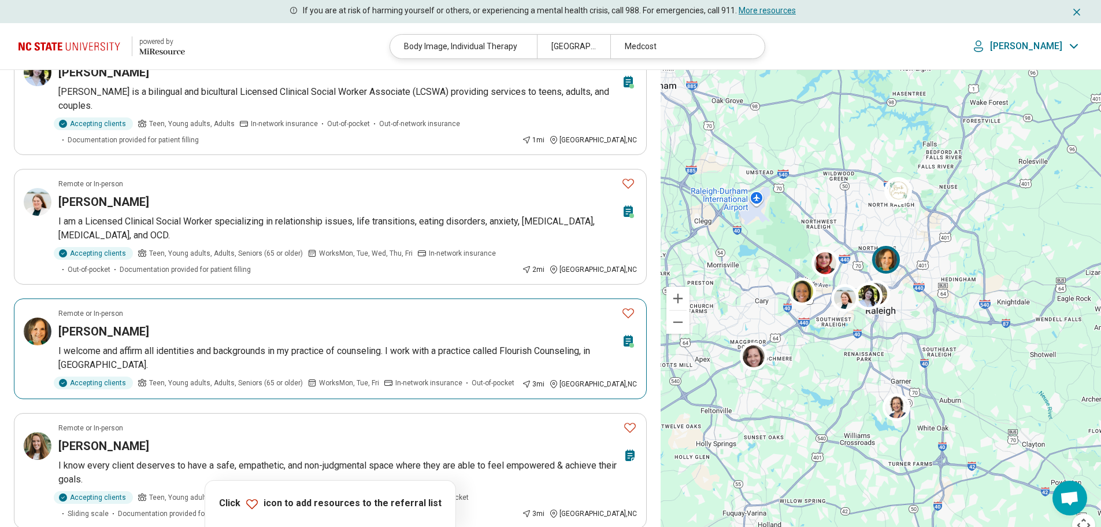
click at [626, 306] on icon "Favorite" at bounding box center [628, 313] width 14 height 14
click at [629, 420] on icon "Favorite" at bounding box center [630, 427] width 14 height 14
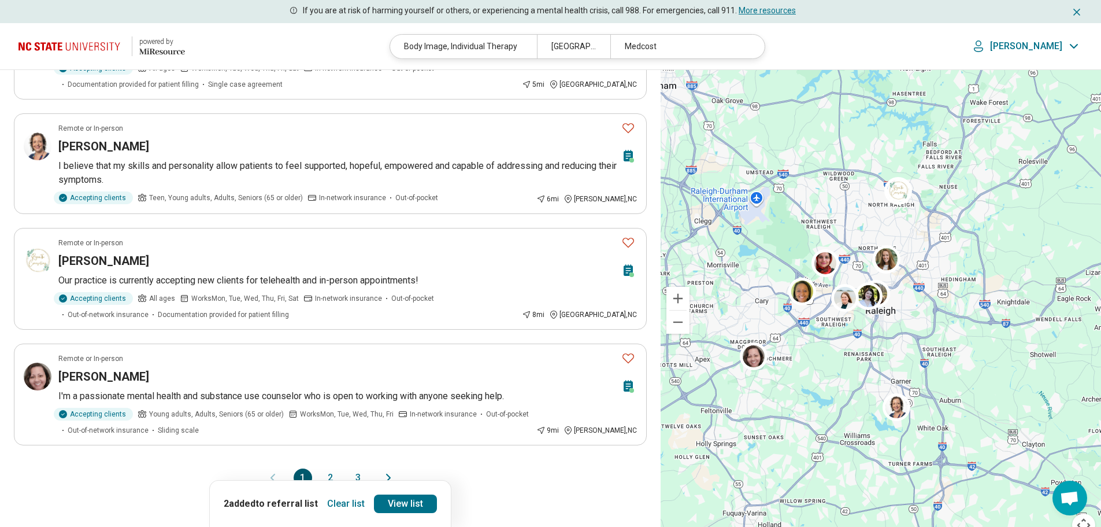
scroll to position [916, 0]
click at [330, 466] on button "2" at bounding box center [330, 475] width 18 height 18
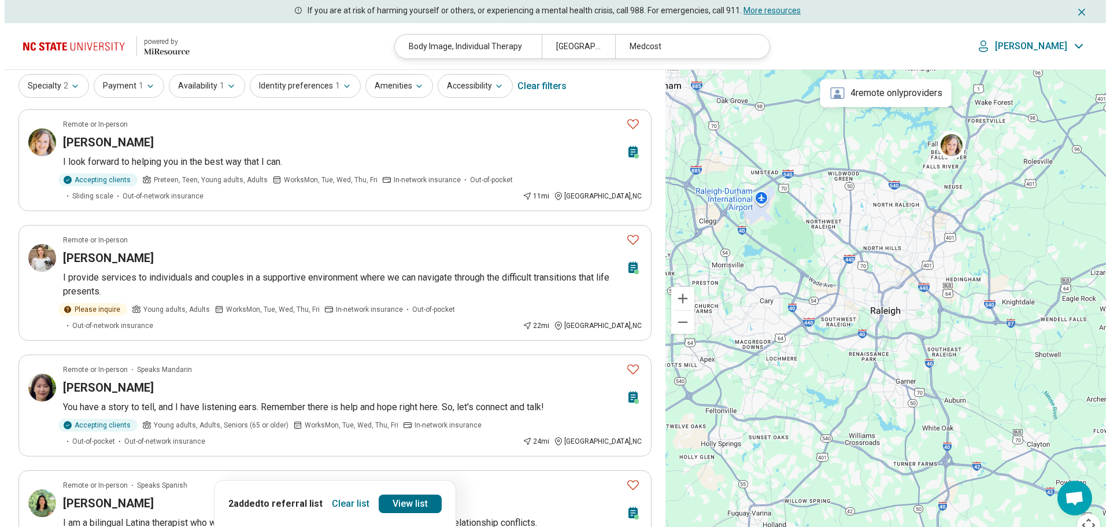
scroll to position [0, 0]
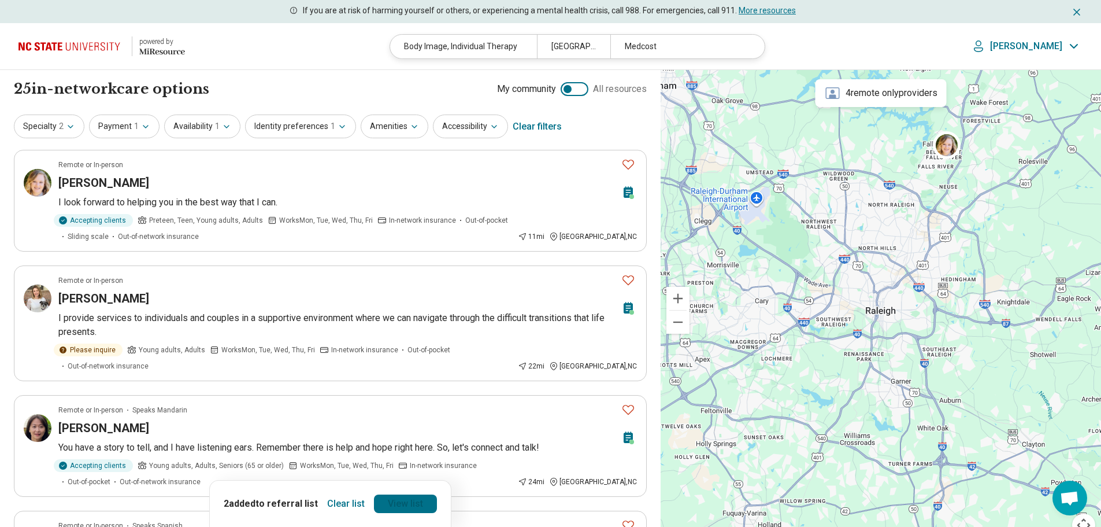
click at [417, 503] on link "View list" at bounding box center [405, 503] width 63 height 18
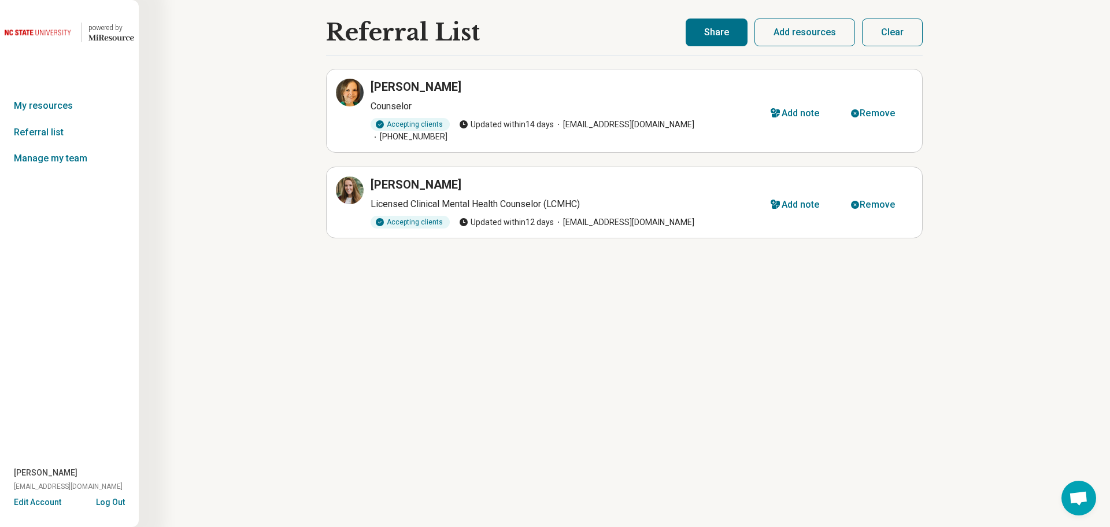
click at [711, 32] on button "Share" at bounding box center [717, 32] width 62 height 28
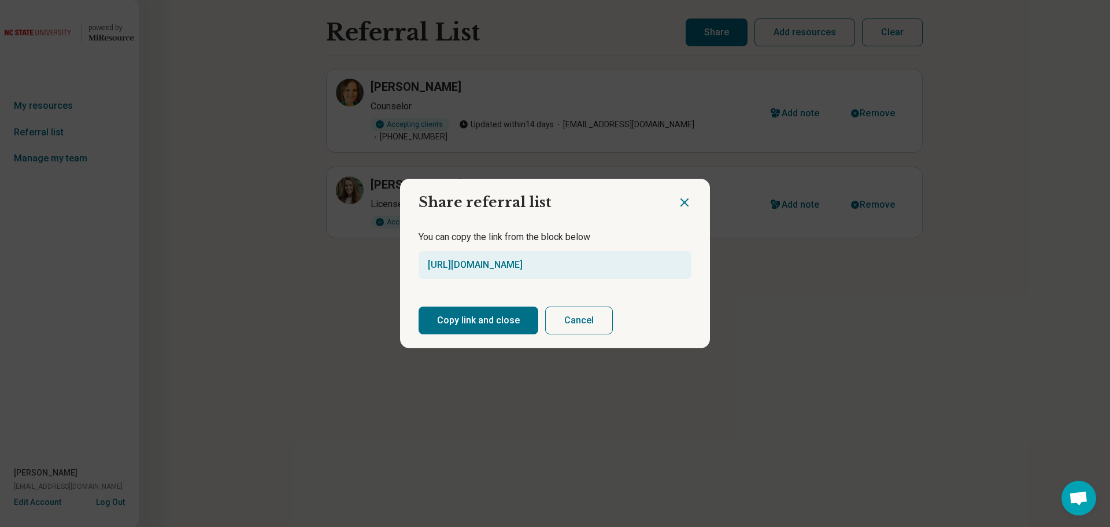
click at [472, 320] on button "Copy link and close" at bounding box center [478, 320] width 120 height 28
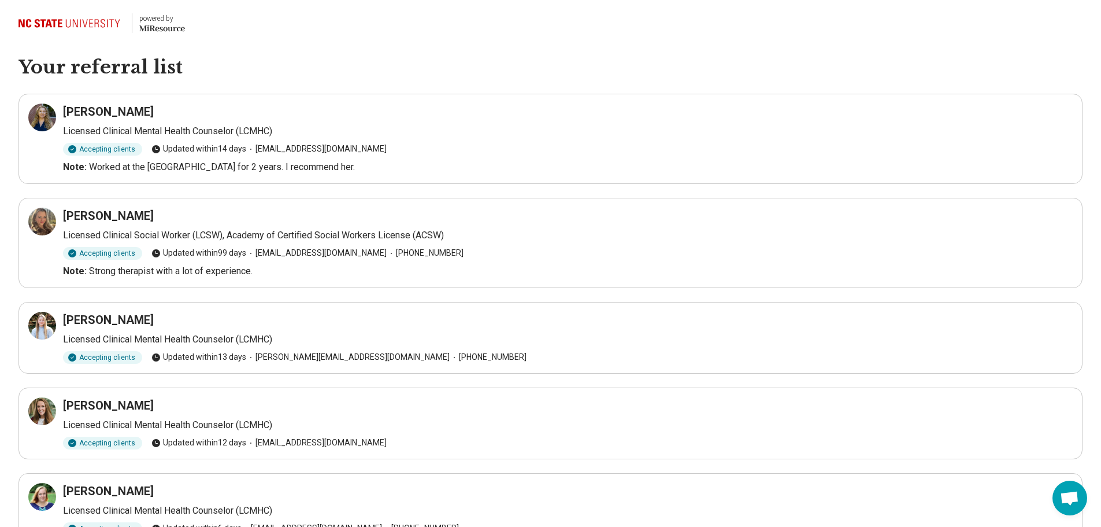
click at [832, 62] on h1 "Your referral list" at bounding box center [550, 67] width 1064 height 24
